Goal: Task Accomplishment & Management: Use online tool/utility

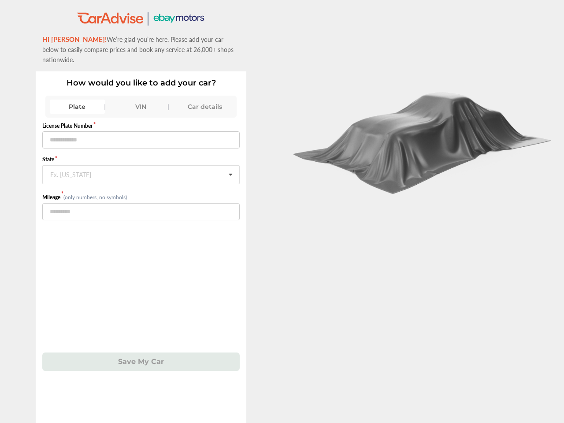
click at [282, 211] on div at bounding box center [423, 211] width 282 height 423
click at [77, 100] on div "Plate" at bounding box center [77, 107] width 55 height 14
click at [141, 100] on div "VIN" at bounding box center [141, 107] width 55 height 14
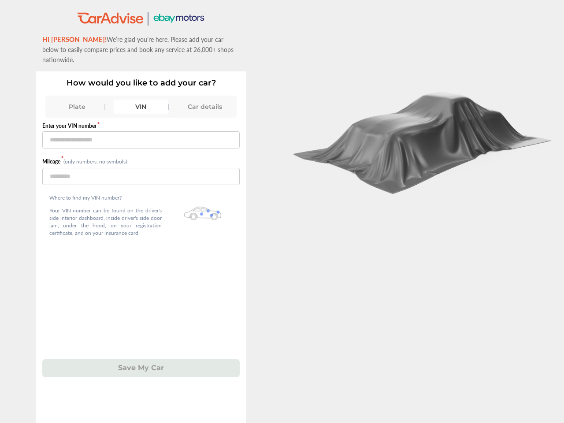
click at [204, 100] on div "Car details" at bounding box center [204, 107] width 55 height 14
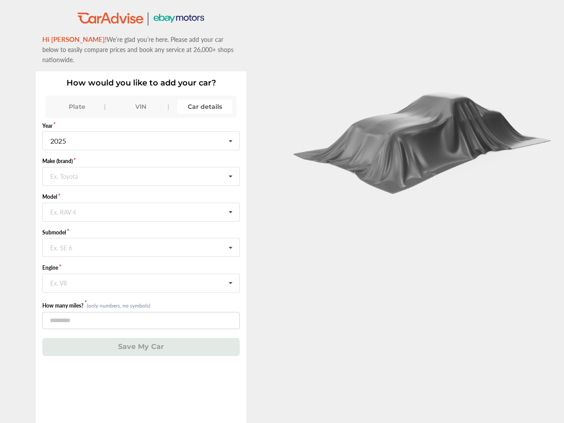
click at [141, 167] on input "text" at bounding box center [141, 175] width 196 height 17
click at [230, 167] on icon at bounding box center [230, 176] width 15 height 19
click at [141, 351] on div "How would you like to add your car? Plate VIN Car details Year [DATE] 2026 2025…" at bounding box center [141, 246] width 210 height 351
